Goal: Information Seeking & Learning: Learn about a topic

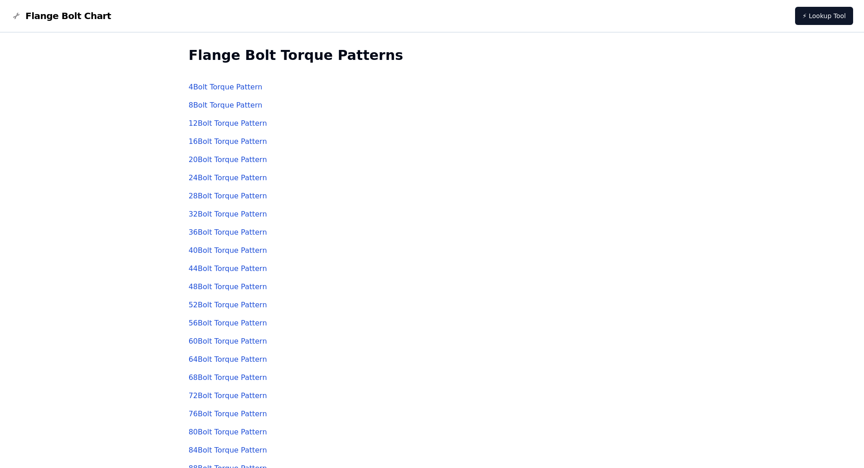
click at [212, 270] on link "44 Bolt Torque Pattern" at bounding box center [228, 268] width 78 height 9
click at [207, 180] on link "24 Bolt Torque Pattern" at bounding box center [228, 177] width 78 height 9
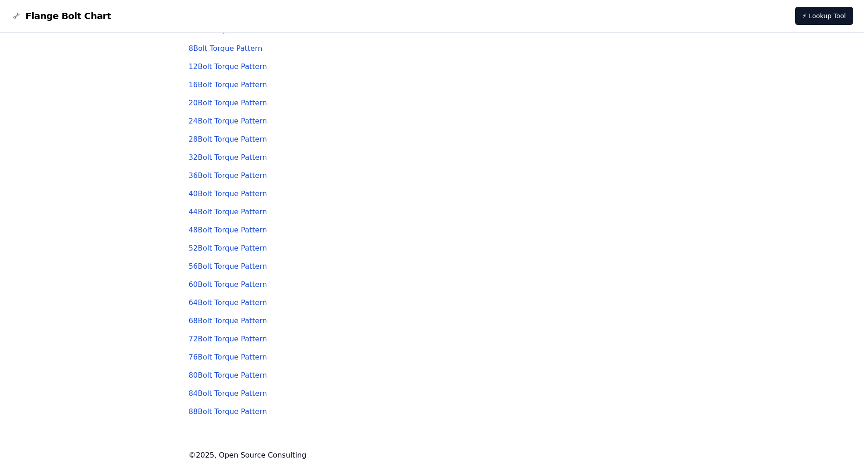
scroll to position [11, 0]
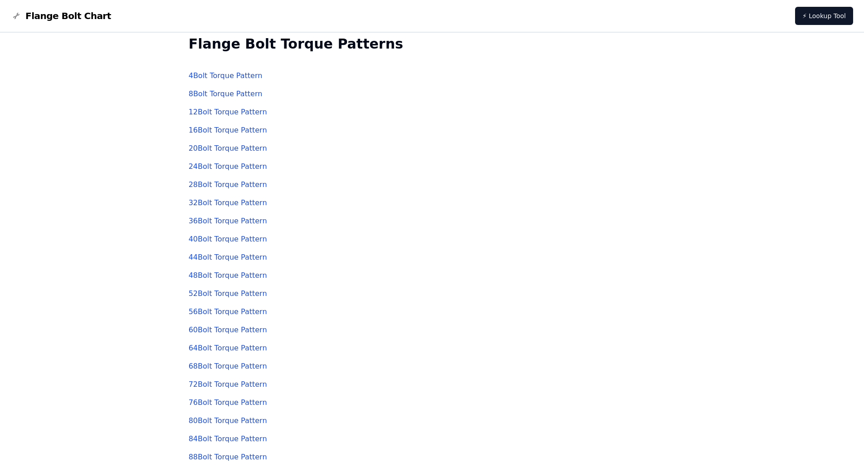
click at [208, 259] on link "44 Bolt Torque Pattern" at bounding box center [228, 257] width 78 height 9
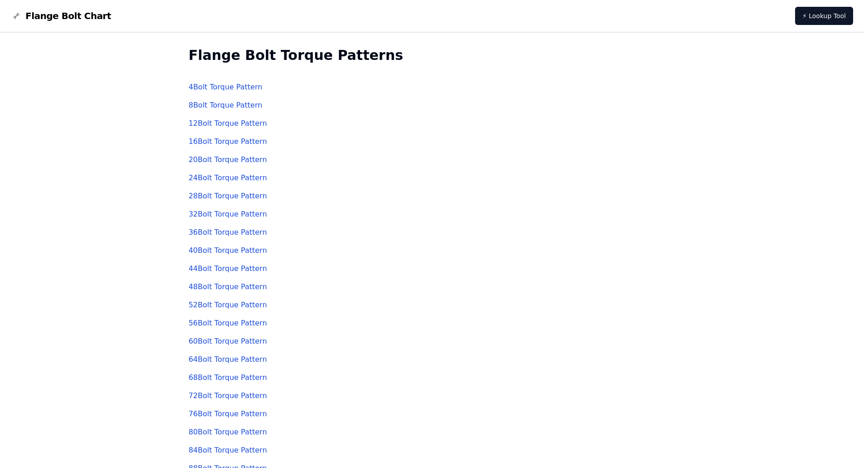
click at [204, 270] on link "44 Bolt Torque Pattern" at bounding box center [228, 268] width 78 height 9
